Goal: Browse casually: Explore the website without a specific task or goal

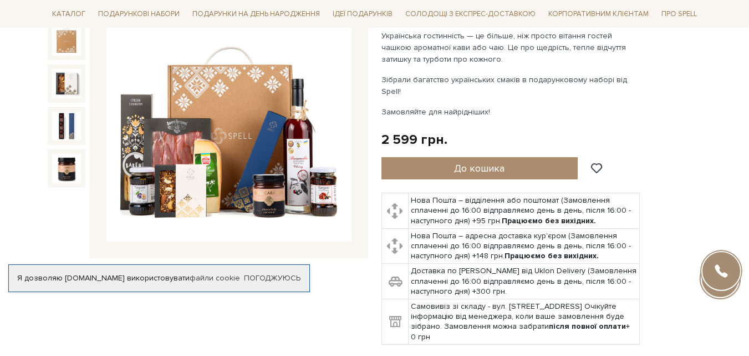
scroll to position [111, 0]
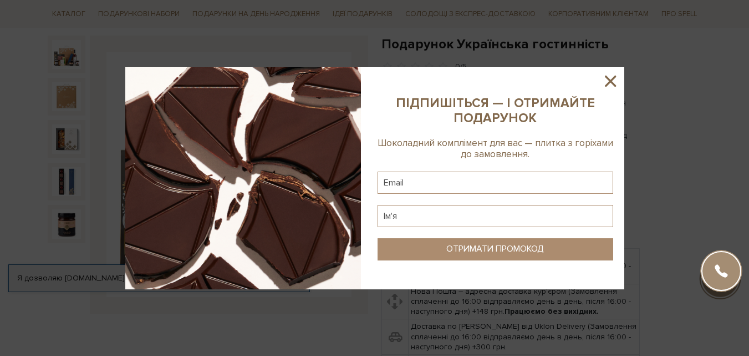
click at [612, 81] on icon at bounding box center [610, 81] width 19 height 19
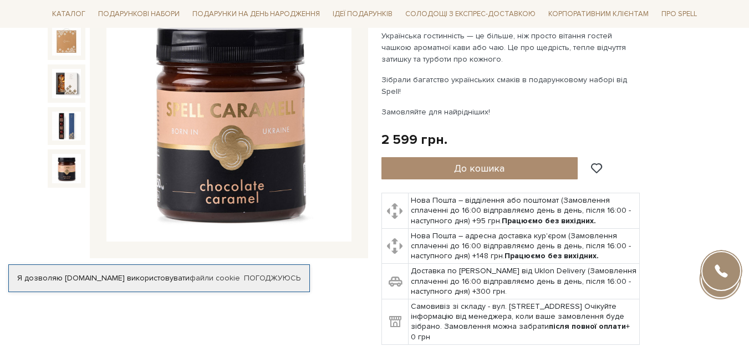
scroll to position [55, 0]
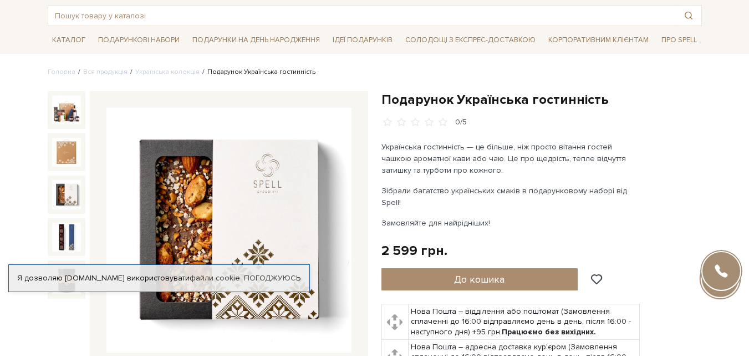
click at [58, 192] on img at bounding box center [66, 194] width 29 height 29
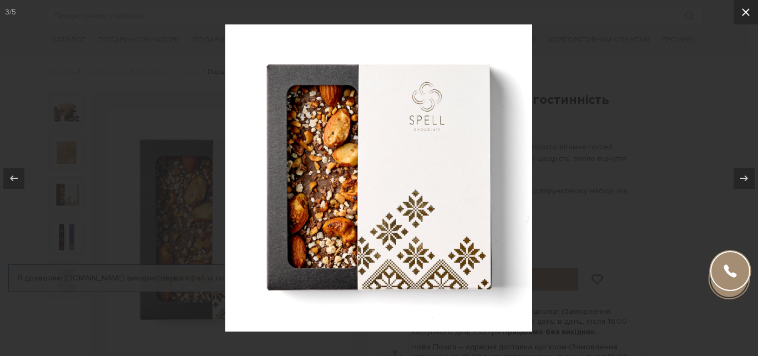
click at [739, 18] on icon at bounding box center [745, 12] width 13 height 13
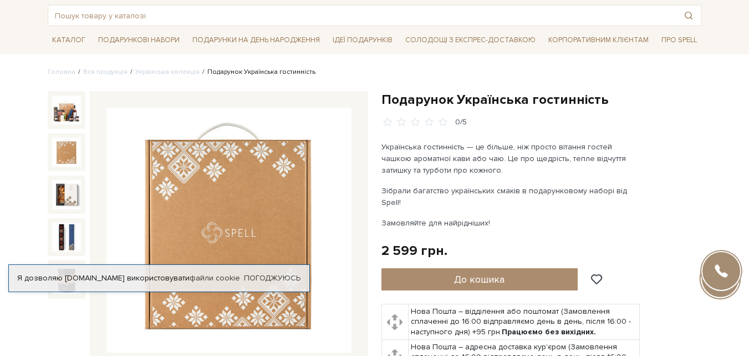
click at [69, 145] on img at bounding box center [66, 152] width 29 height 29
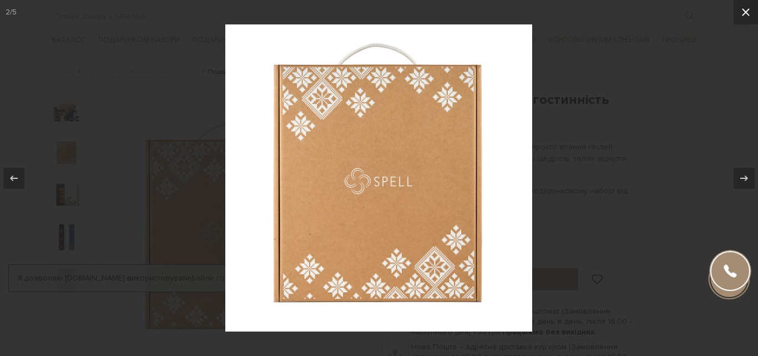
click at [739, 15] on icon at bounding box center [745, 12] width 13 height 13
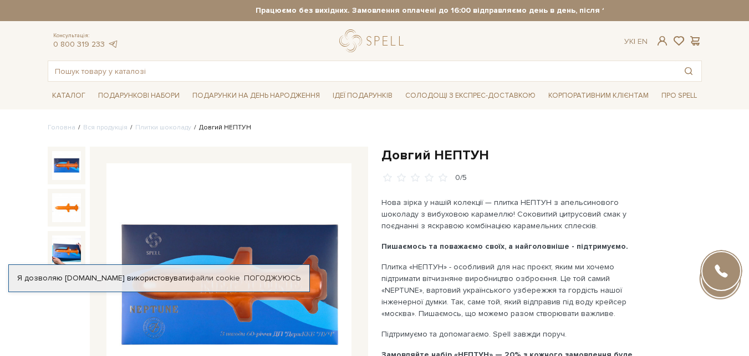
scroll to position [55, 0]
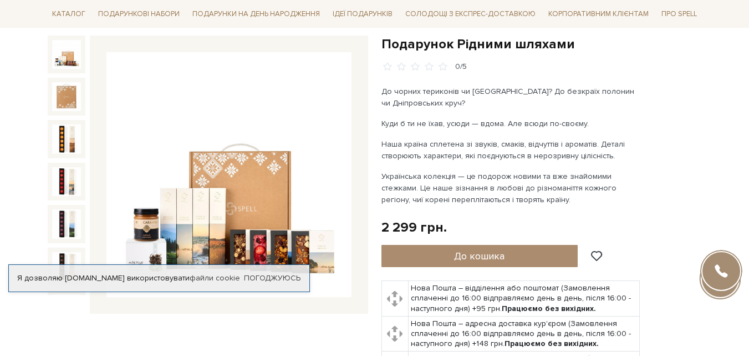
scroll to position [222, 0]
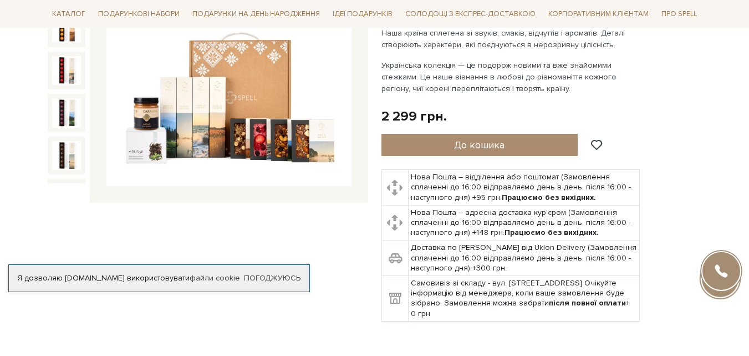
click at [204, 138] on img at bounding box center [228, 63] width 245 height 245
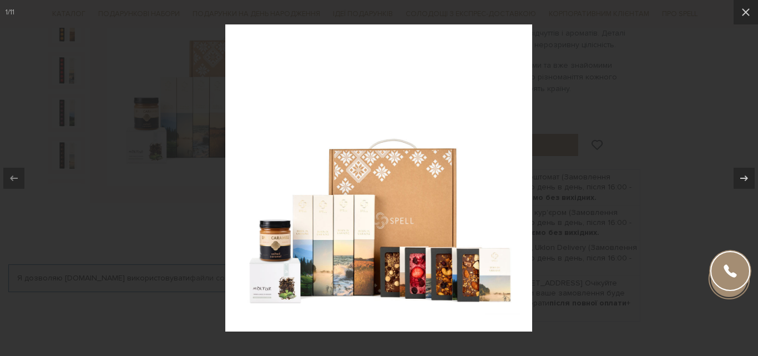
click at [351, 239] on img at bounding box center [378, 177] width 307 height 307
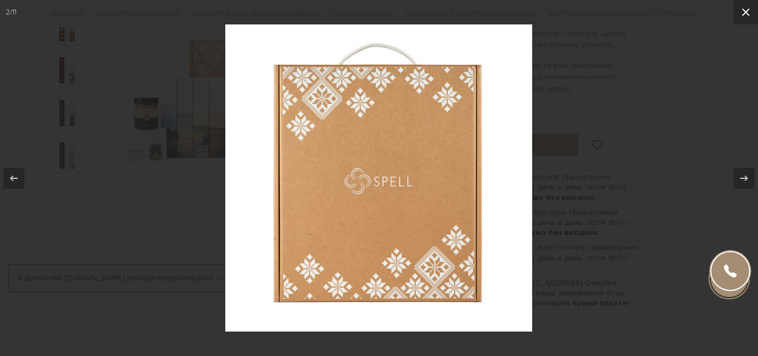
click at [749, 19] on button at bounding box center [745, 12] width 24 height 24
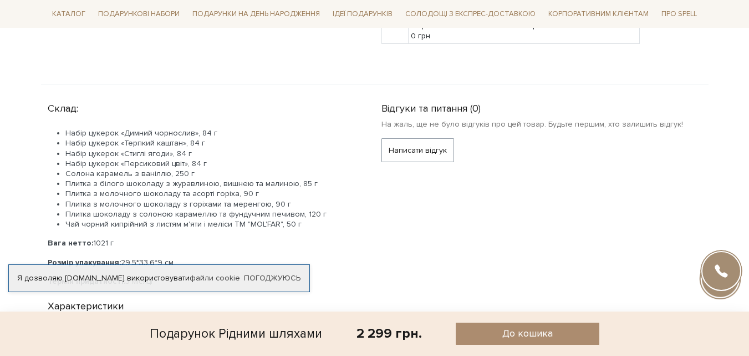
scroll to position [610, 0]
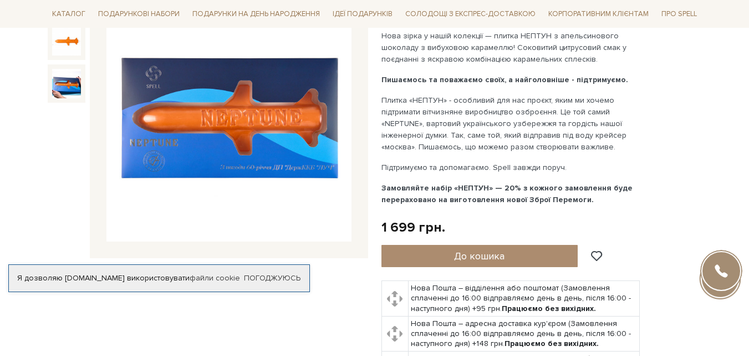
scroll to position [111, 0]
